Goal: Transaction & Acquisition: Purchase product/service

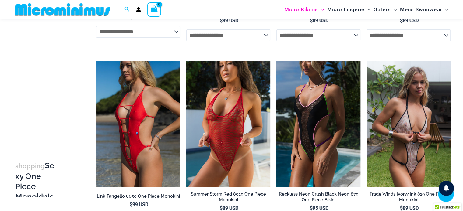
scroll to position [194, 0]
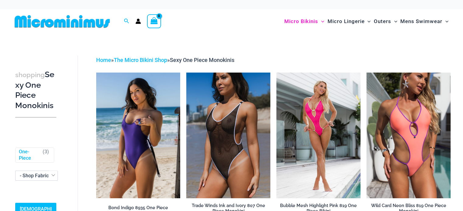
type input "**********"
